Goal: Transaction & Acquisition: Purchase product/service

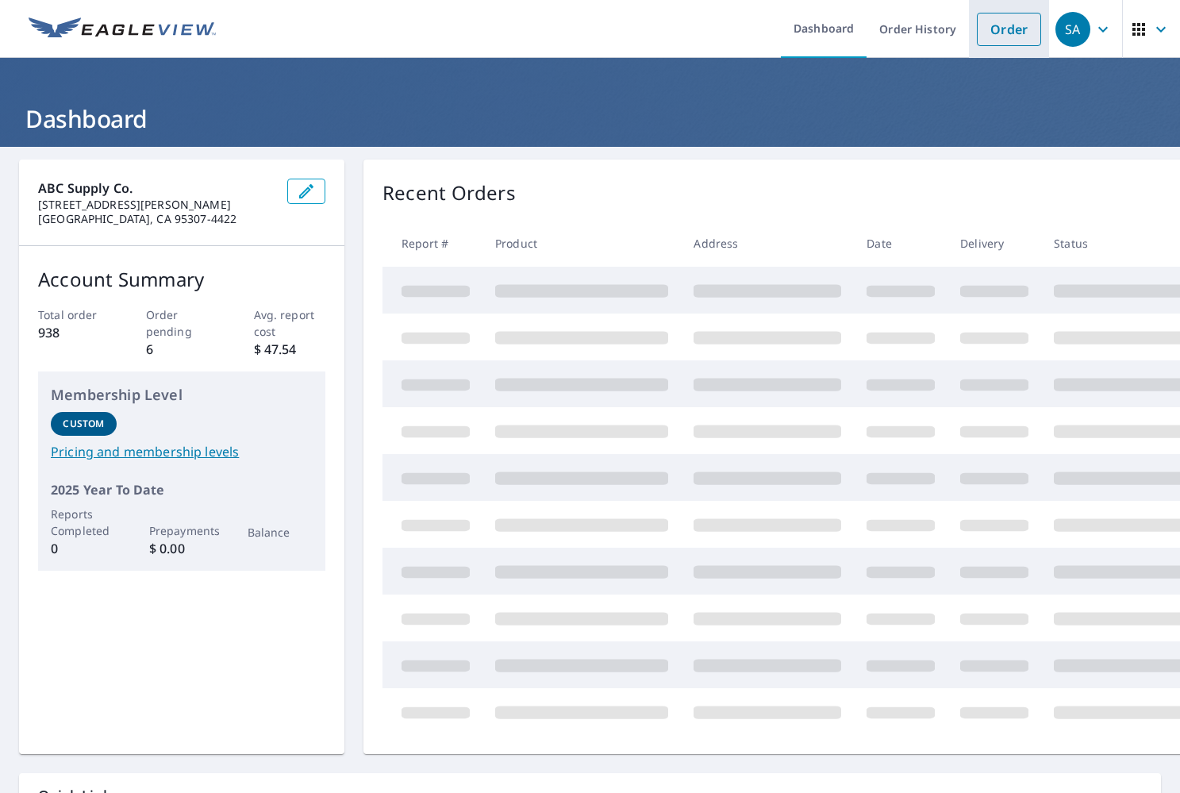
click at [993, 32] on link "Order" at bounding box center [1009, 29] width 64 height 33
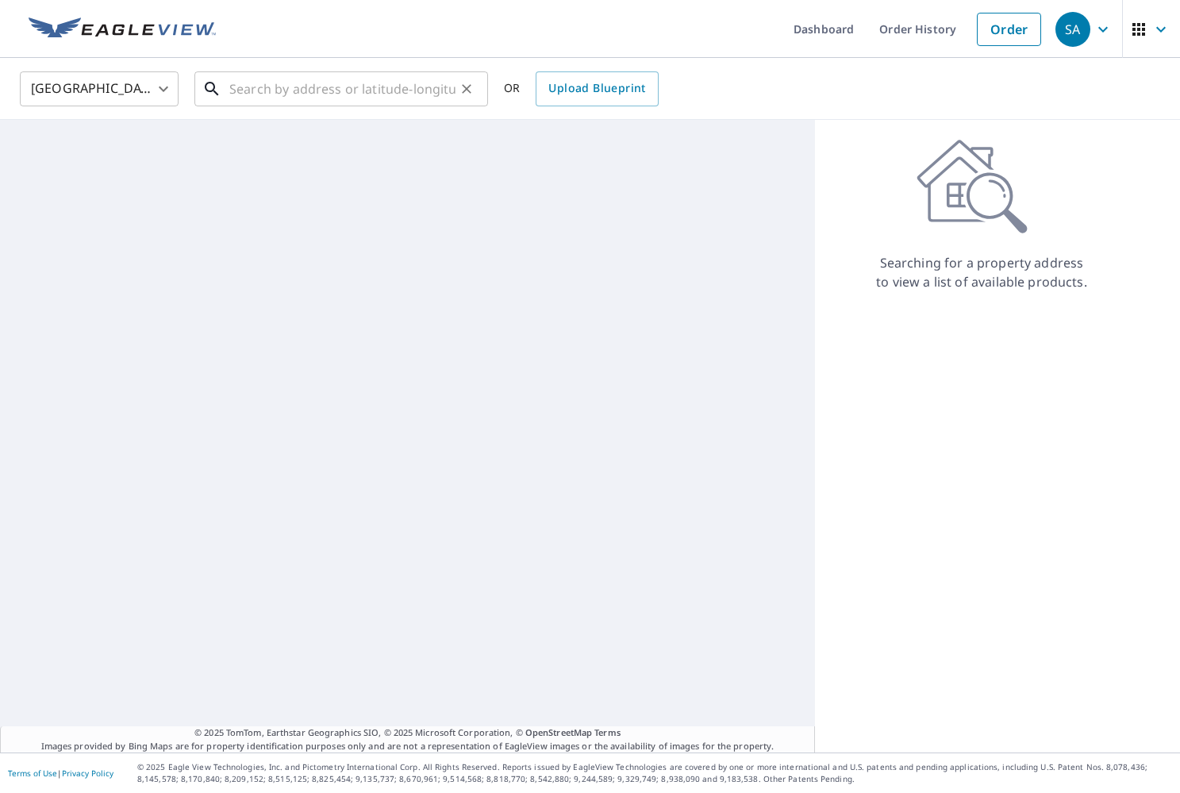
click at [317, 101] on input "text" at bounding box center [342, 89] width 226 height 44
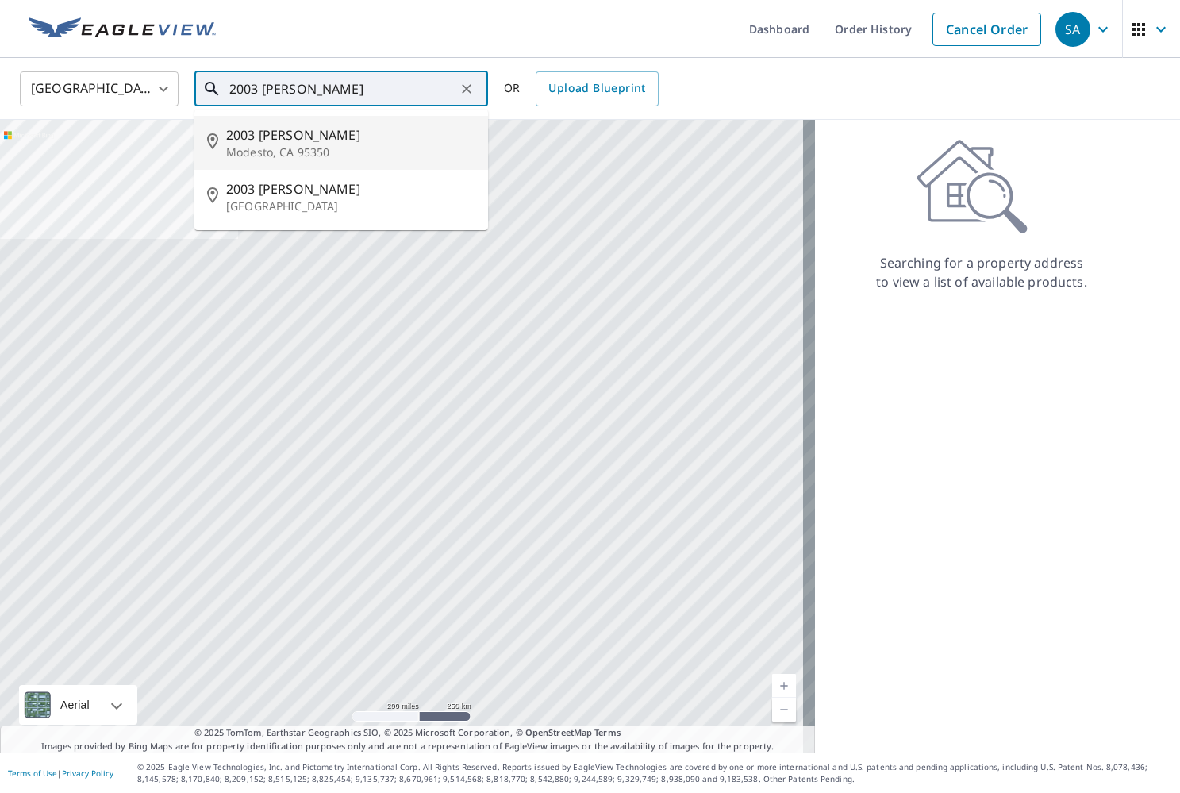
click at [315, 154] on p "Modesto, CA 95350" at bounding box center [350, 152] width 249 height 16
type input "[STREET_ADDRESS][PERSON_NAME]"
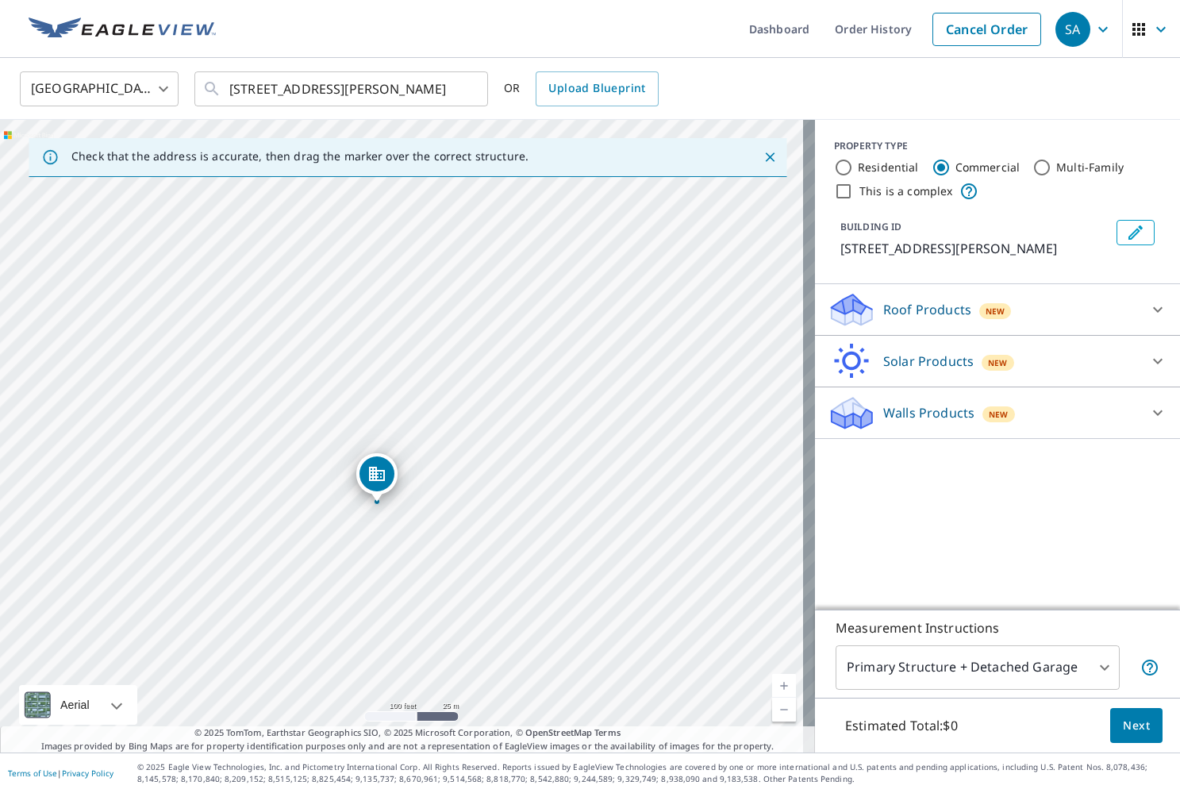
click at [888, 309] on p "Roof Products" at bounding box center [927, 309] width 88 height 19
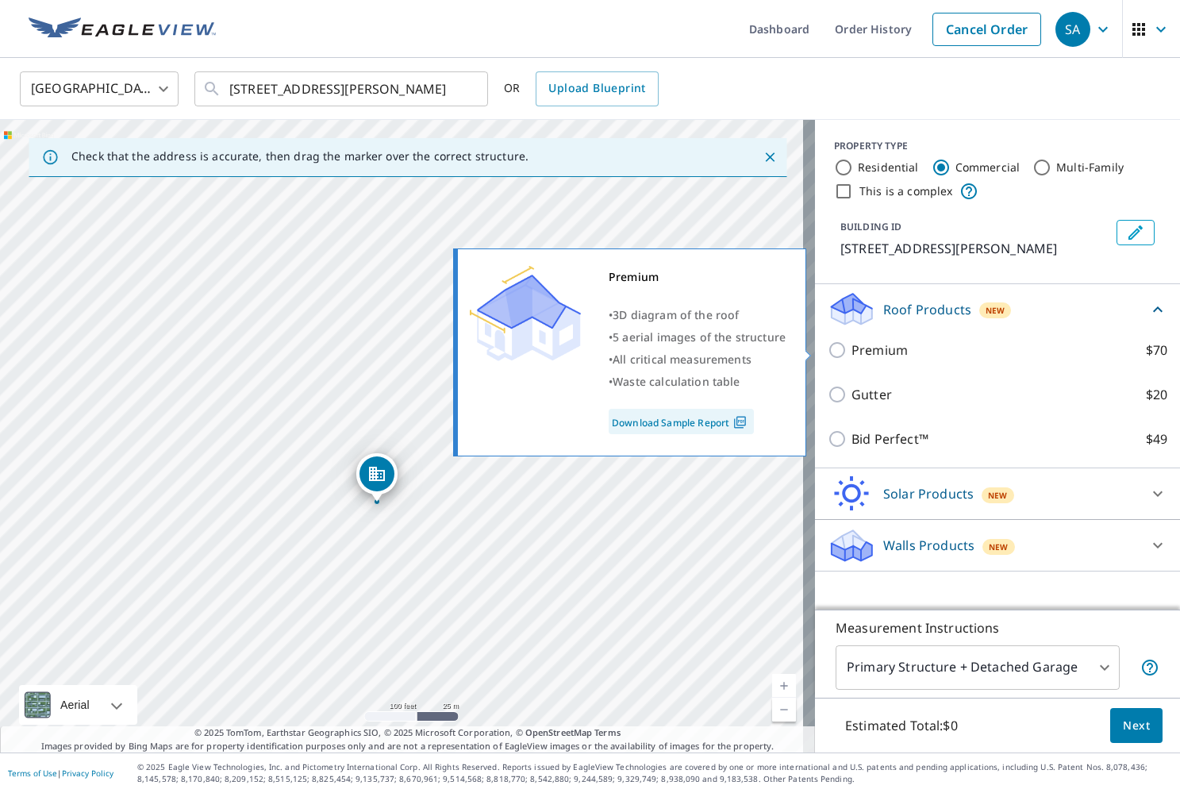
click at [829, 352] on input "Premium $70" at bounding box center [840, 349] width 24 height 19
checkbox input "true"
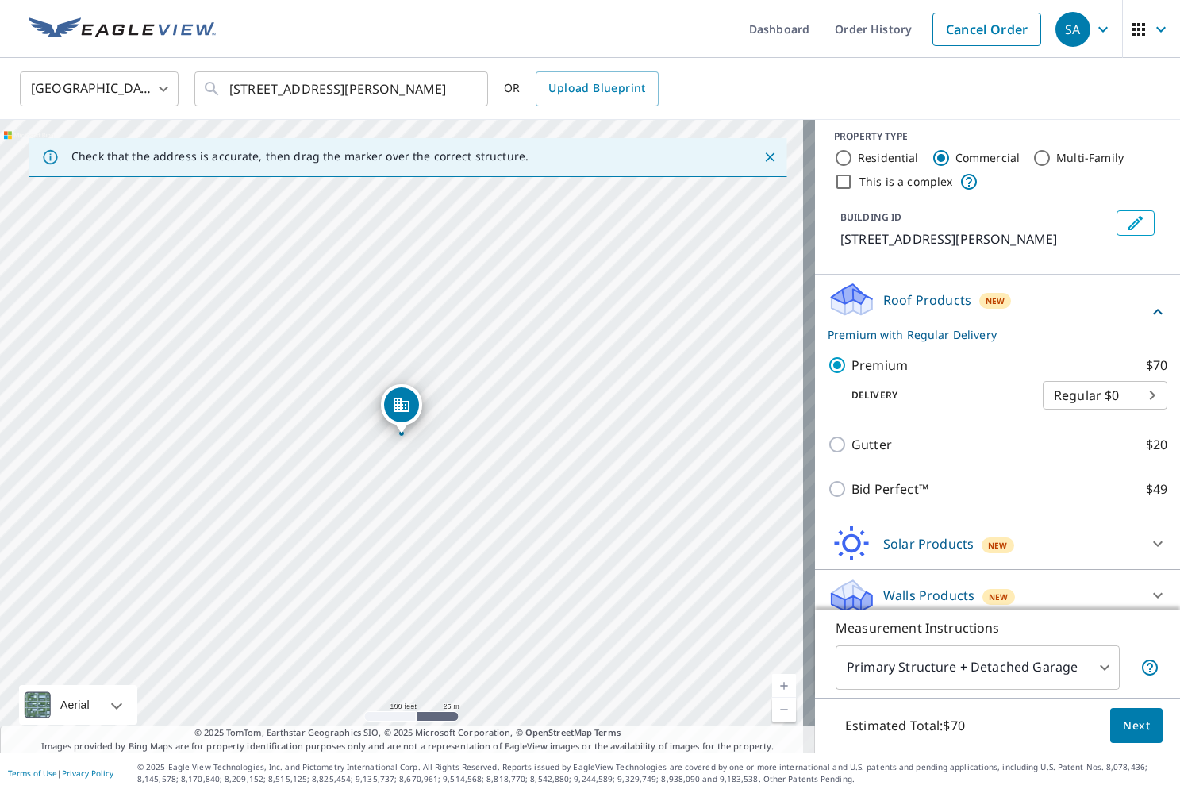
scroll to position [21, 0]
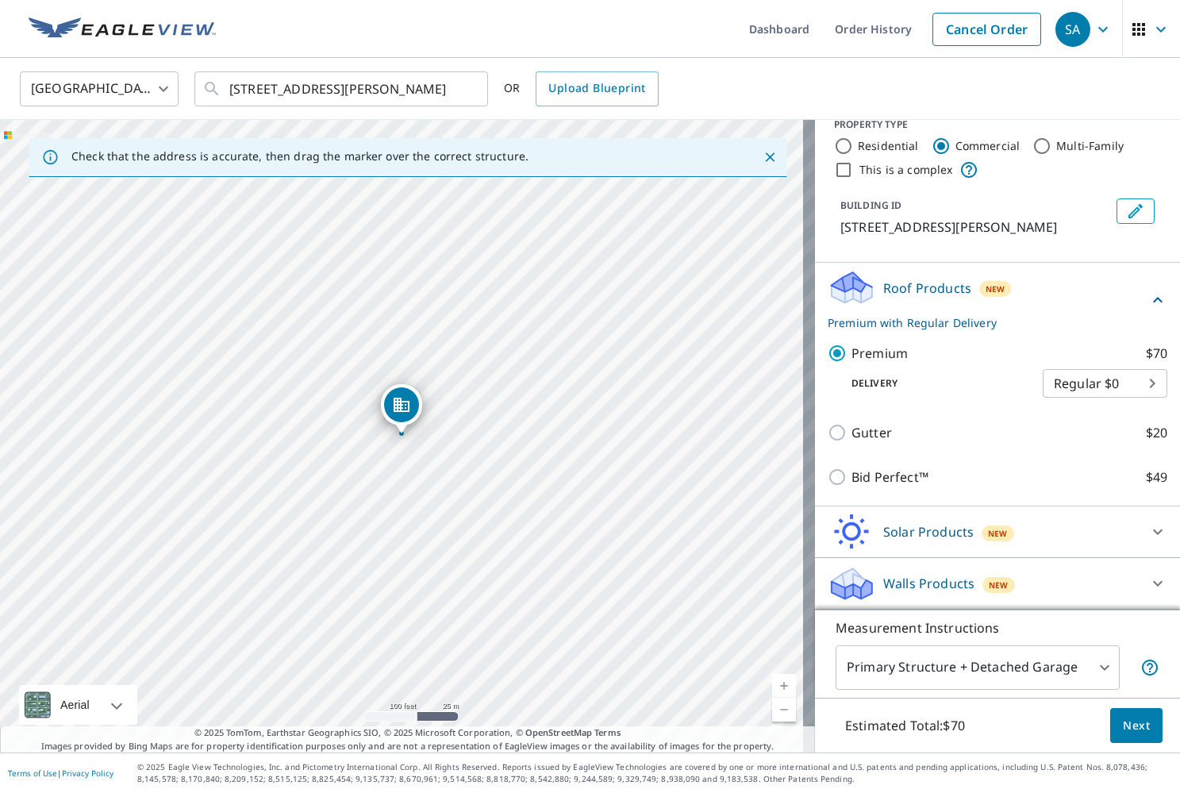
click at [1085, 668] on body "SA [GEOGRAPHIC_DATA] Dashboard Order History Cancel Order SA [GEOGRAPHIC_DATA] …" at bounding box center [590, 396] width 1180 height 793
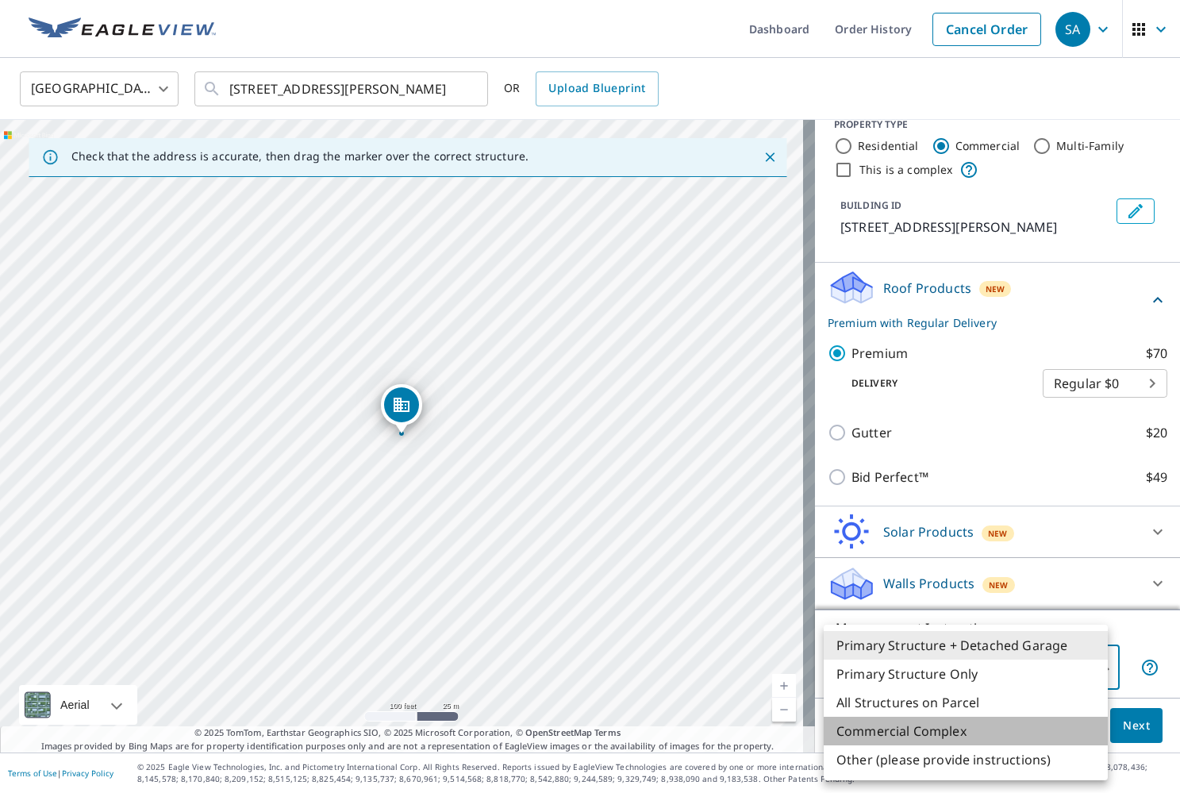
click at [959, 737] on li "Commercial Complex" at bounding box center [966, 730] width 284 height 29
type input "4"
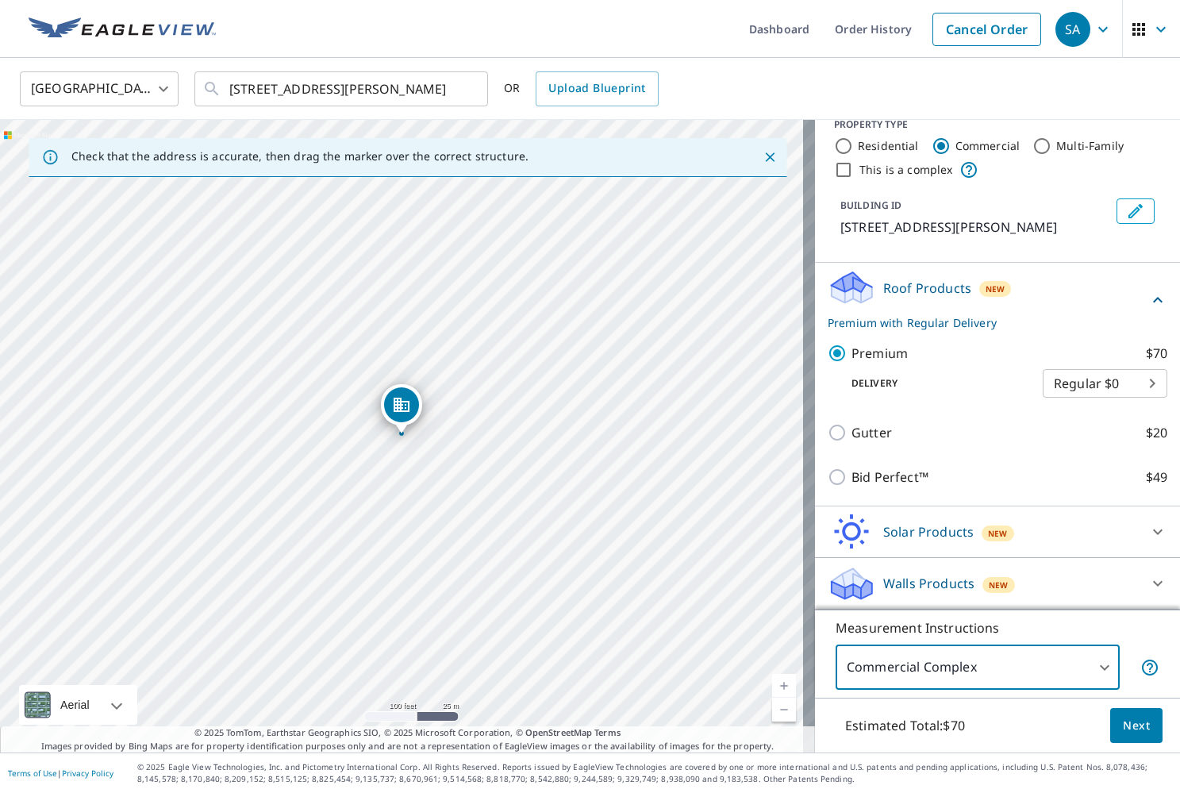
click at [1134, 730] on span "Next" at bounding box center [1136, 726] width 27 height 20
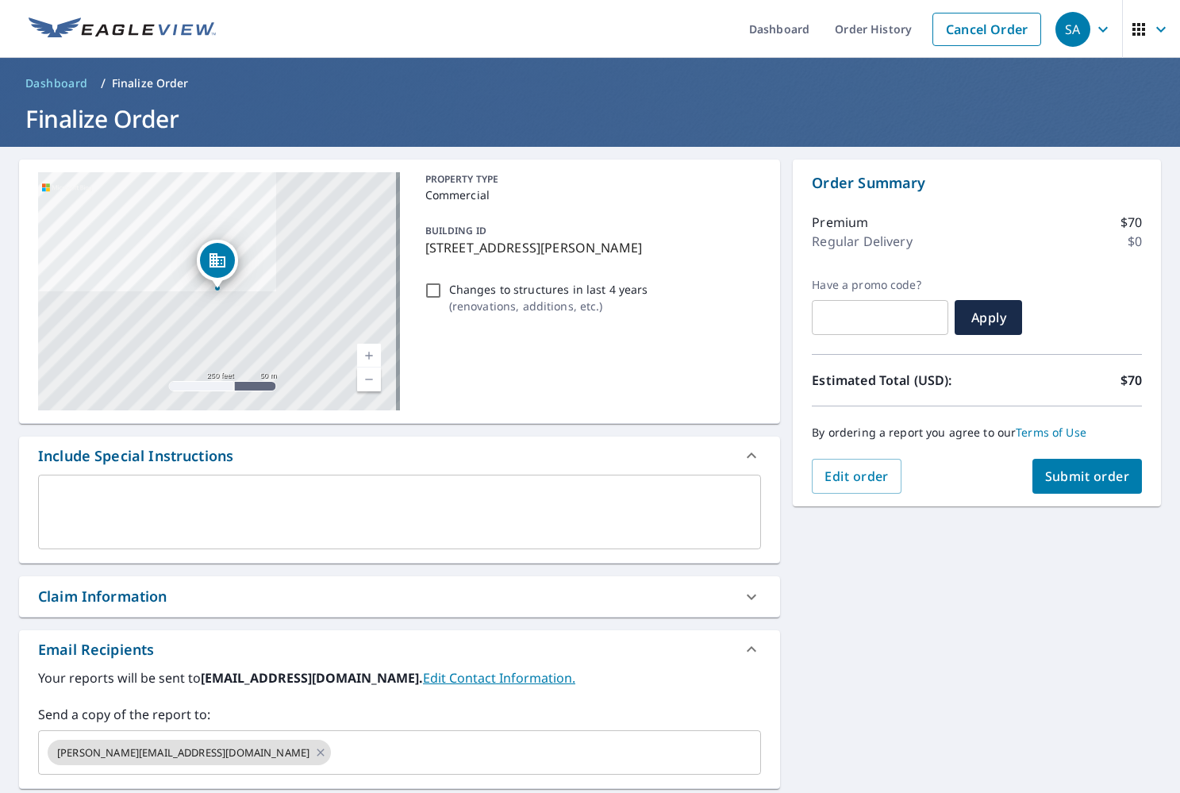
click at [1100, 481] on span "Submit order" at bounding box center [1087, 475] width 85 height 17
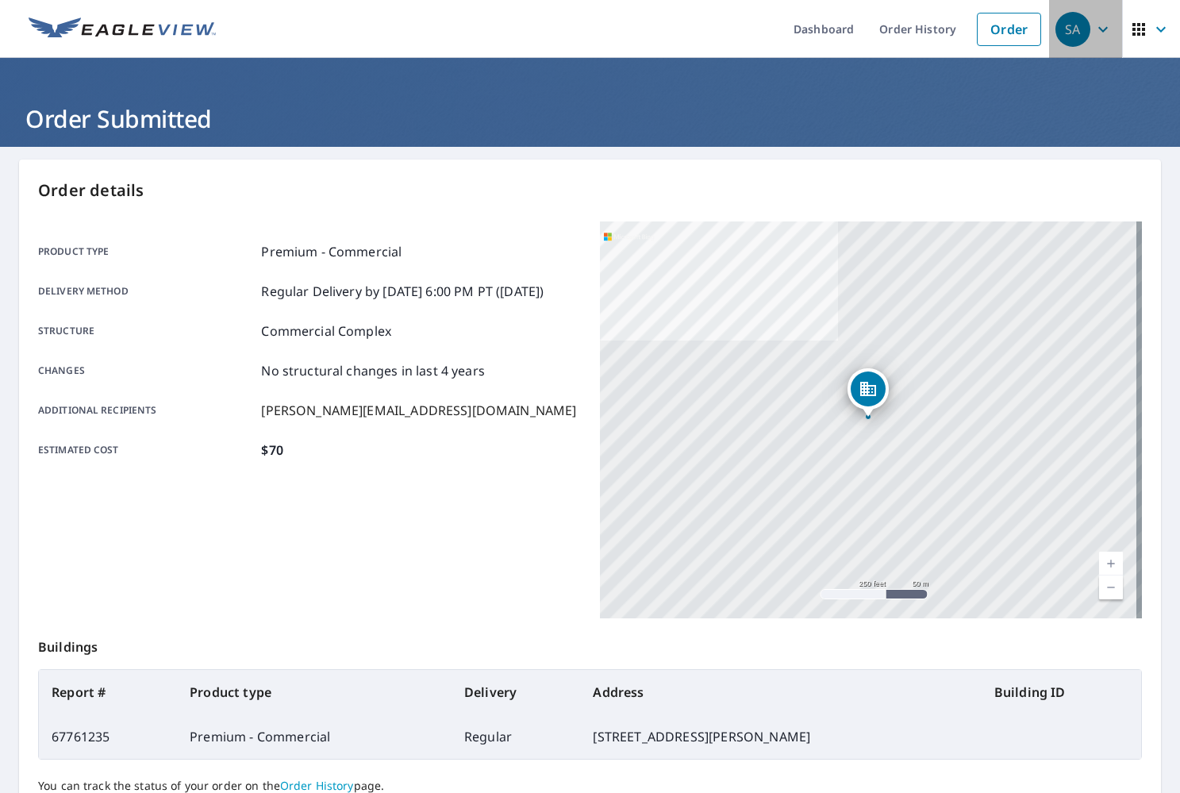
click at [1098, 27] on icon "button" at bounding box center [1103, 29] width 10 height 6
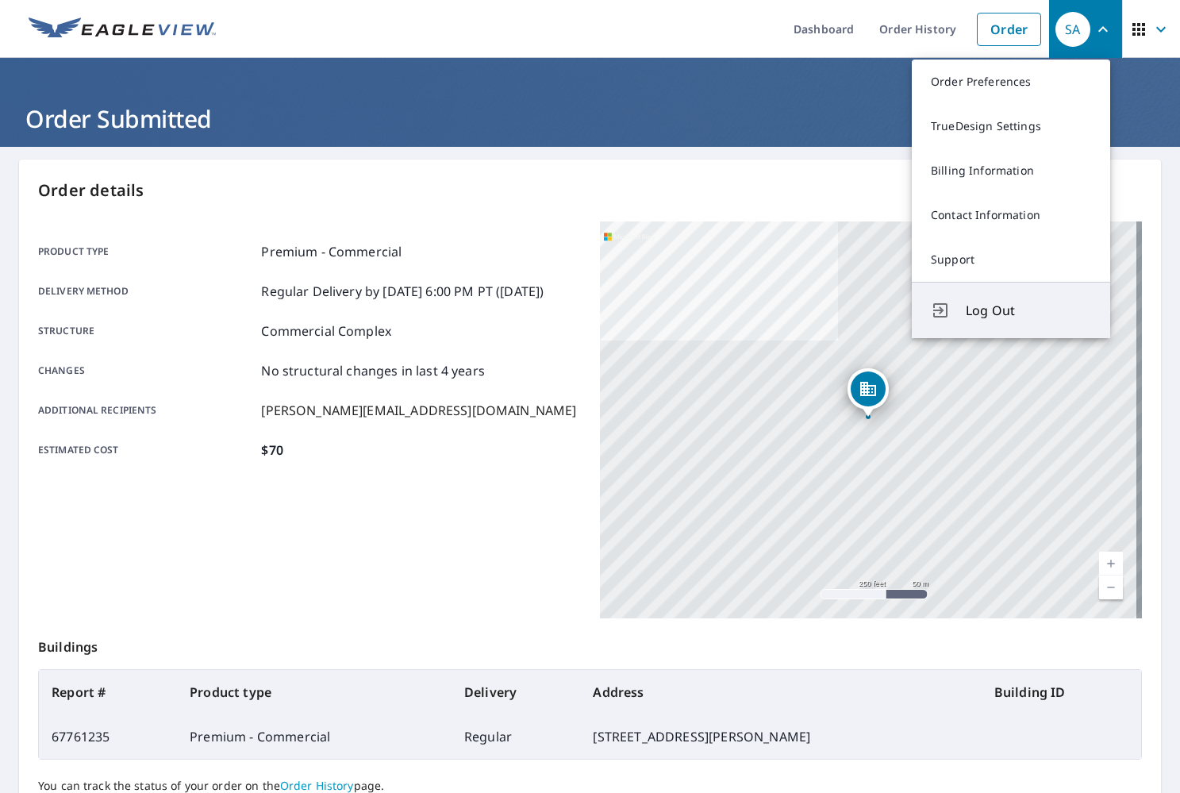
click at [977, 305] on span "Log Out" at bounding box center [1028, 310] width 125 height 19
